Goal: Information Seeking & Learning: Learn about a topic

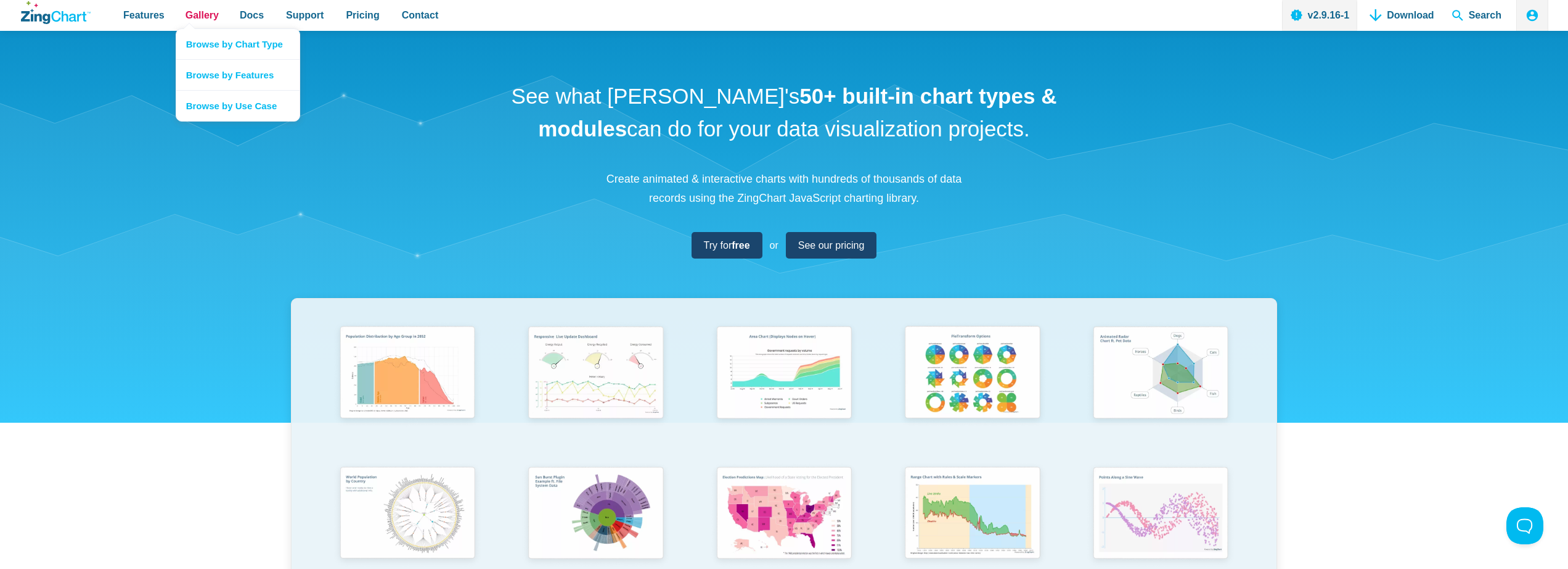
click at [208, 18] on span "Gallery" at bounding box center [202, 15] width 33 height 17
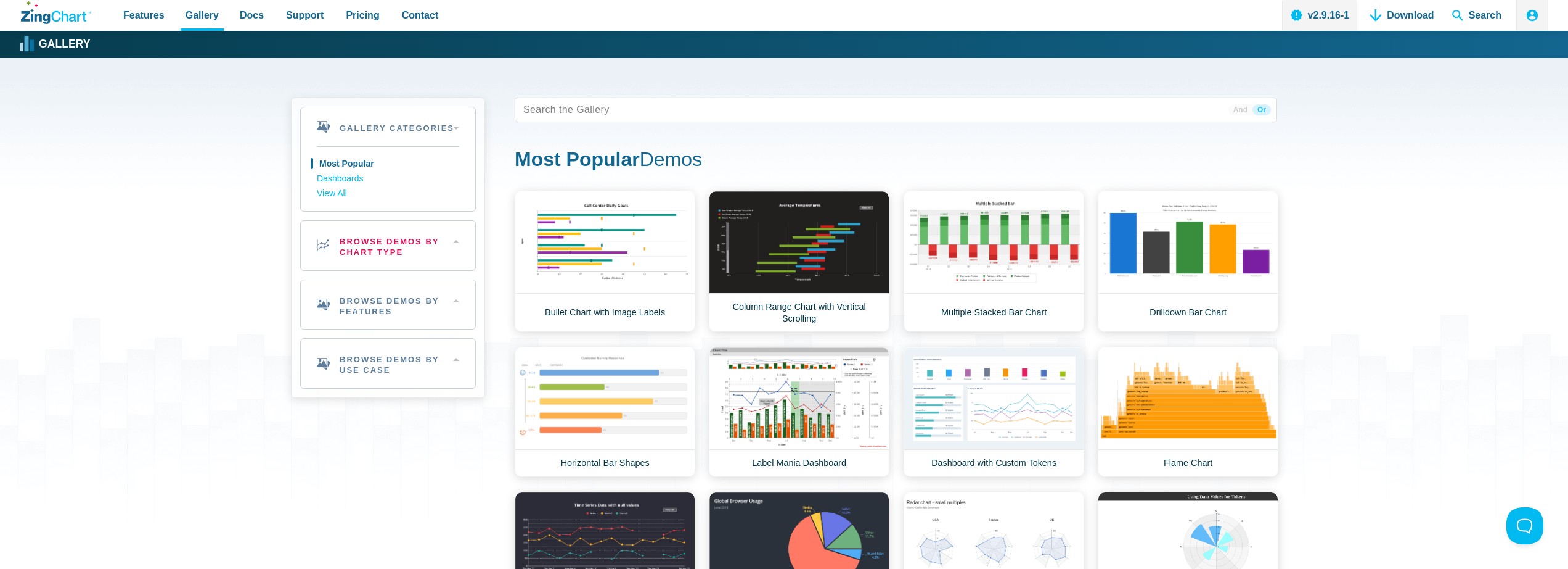
click at [397, 250] on h2 "Browse Demos By Chart Type" at bounding box center [388, 245] width 175 height 49
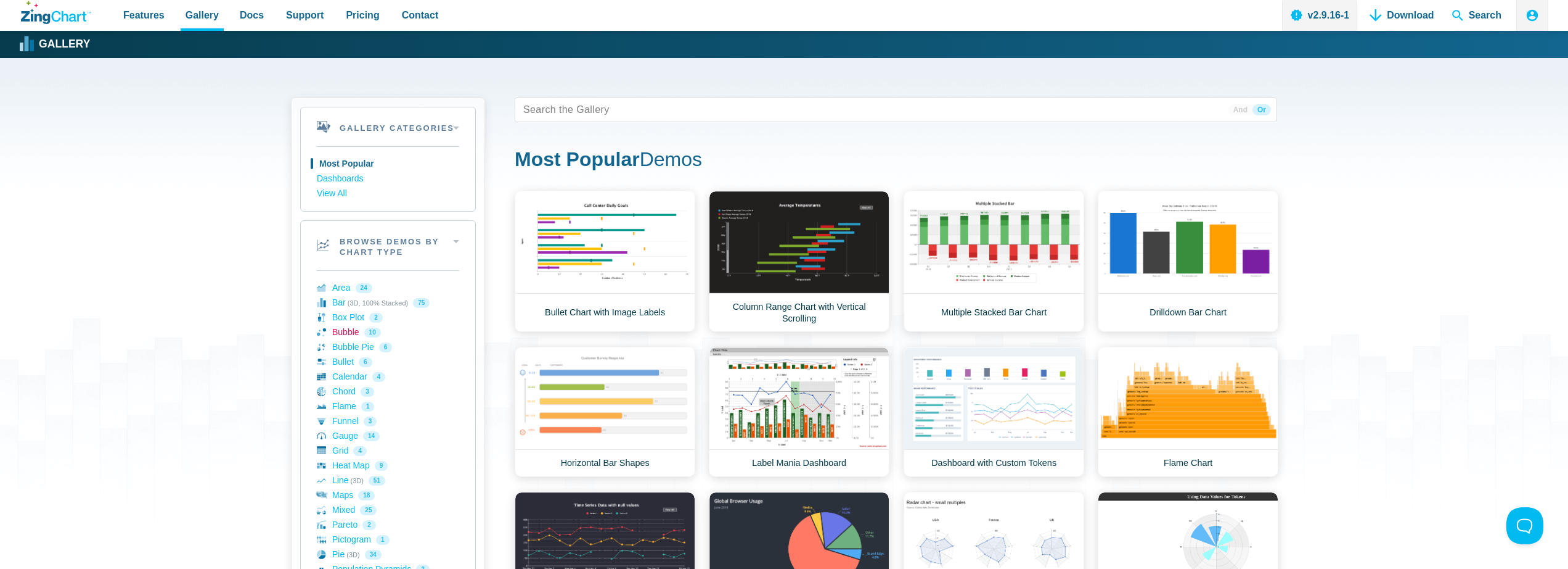
click at [349, 329] on link "Bubble 10" at bounding box center [388, 333] width 142 height 15
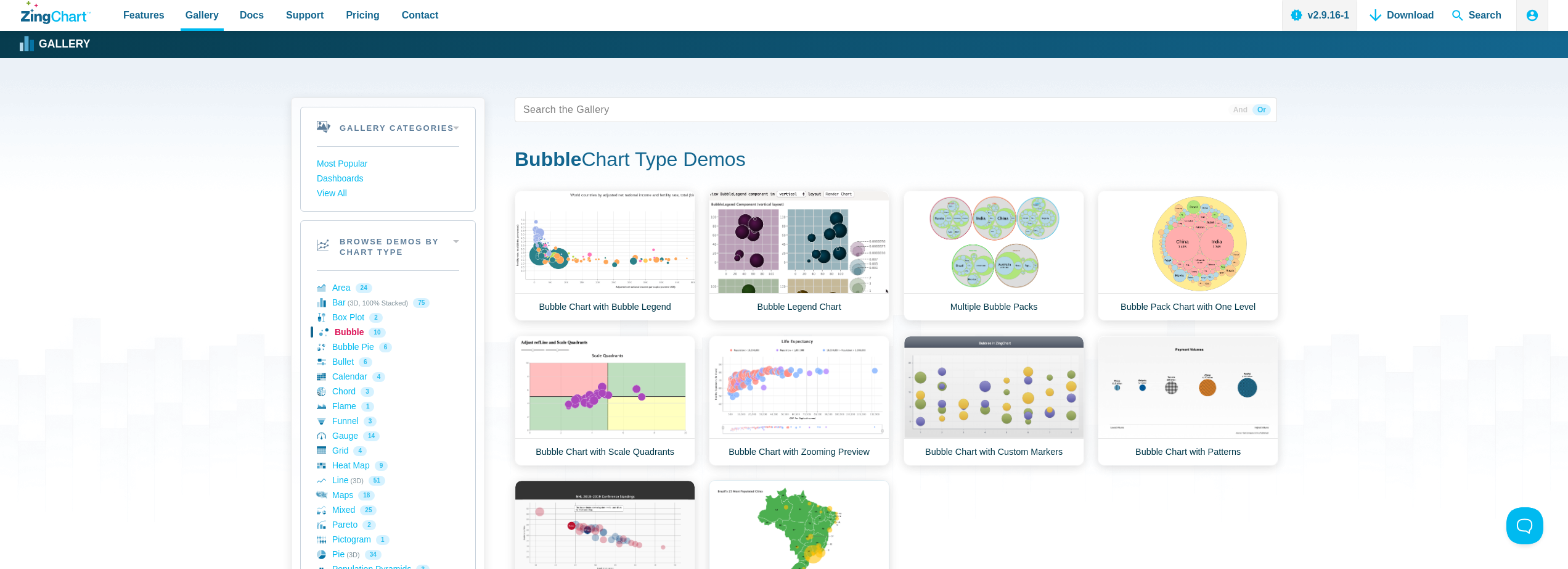
click at [835, 536] on link "Bubble Chart with Interactive Map" at bounding box center [799, 545] width 181 height 130
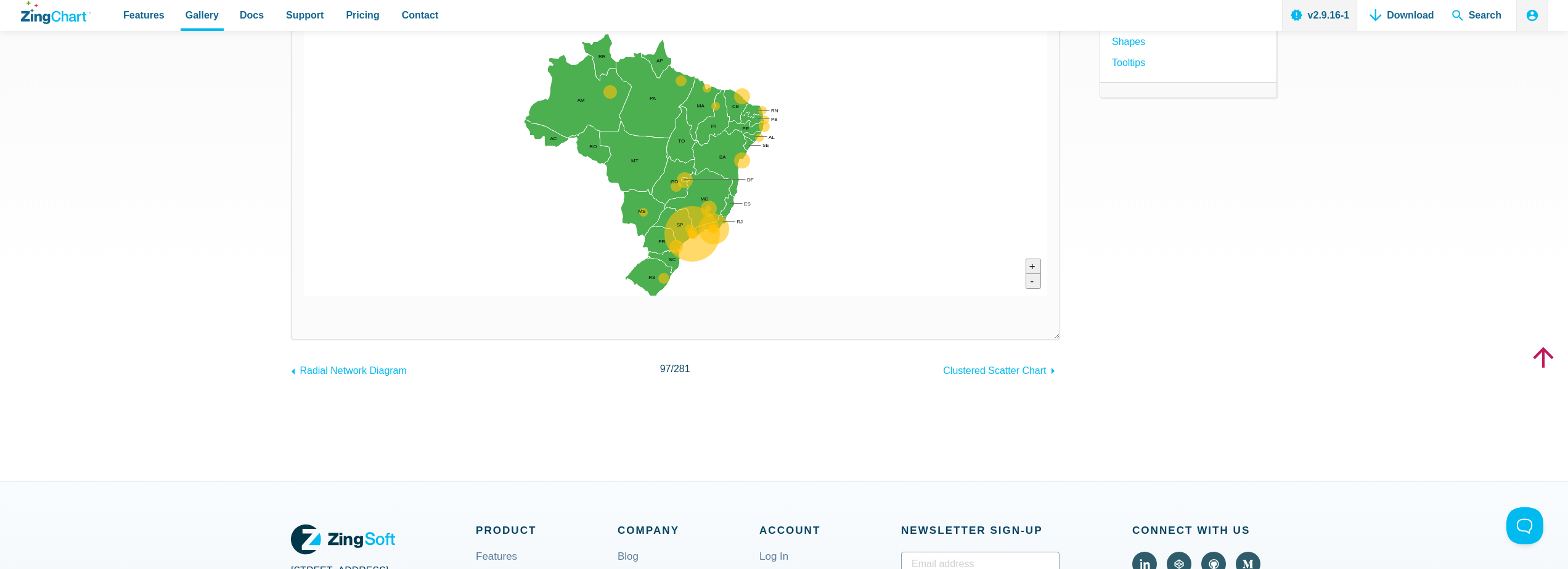
click at [1086, 380] on div "Bubble Chart with Interactive Map Result Full HTML JS CSS Edit Download ​ Power…" at bounding box center [784, 164] width 987 height 634
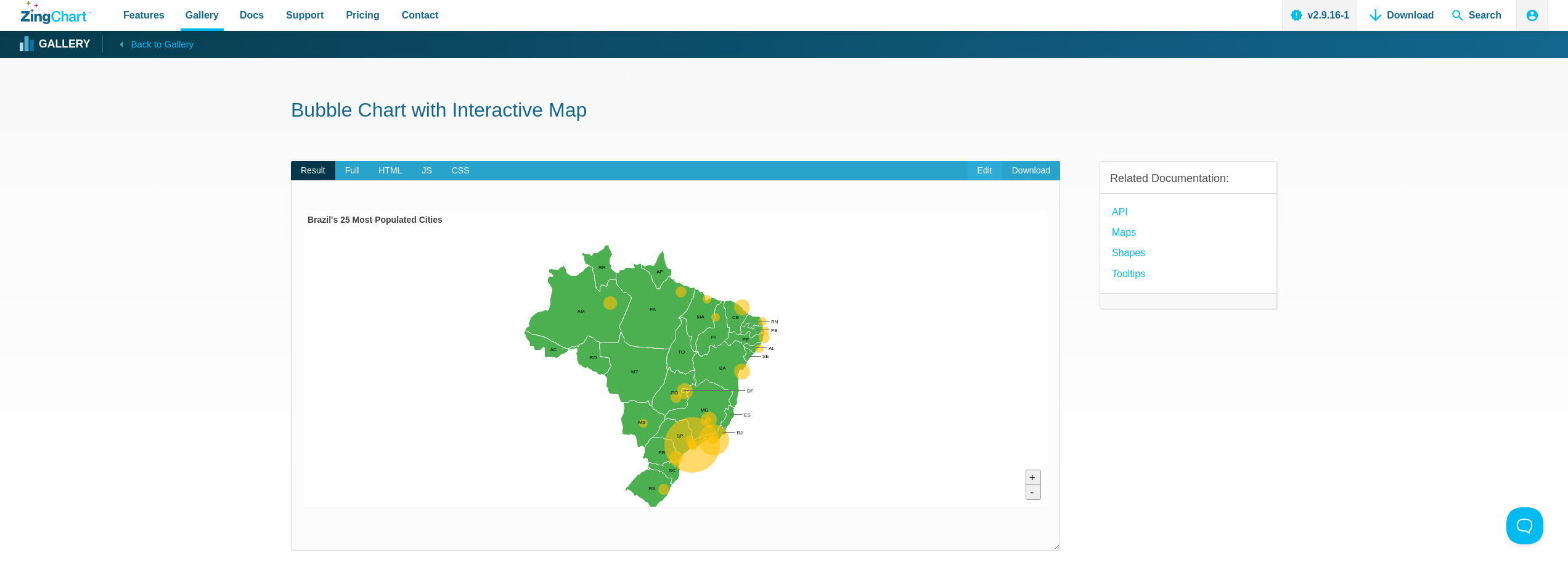
click at [980, 169] on link "Edit" at bounding box center [985, 171] width 35 height 20
